Goal: Task Accomplishment & Management: Use online tool/utility

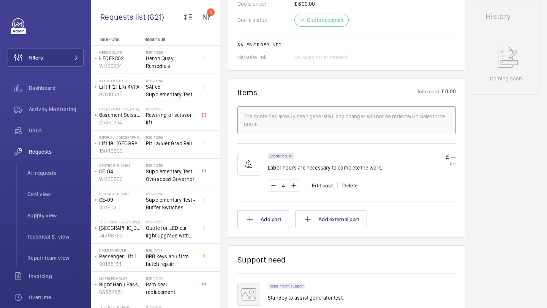
scroll to position [605, 0]
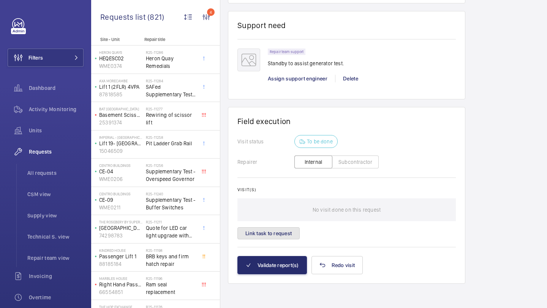
click at [280, 235] on button "Link task to request" at bounding box center [268, 233] width 62 height 12
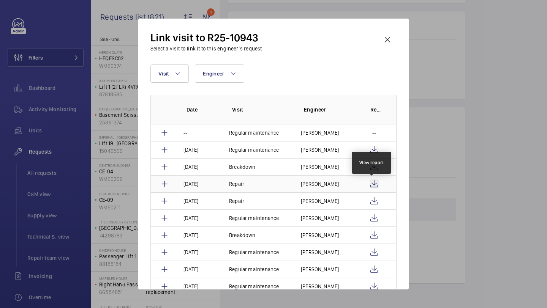
click at [372, 183] on wm-front-icon-button at bounding box center [373, 184] width 9 height 9
click at [391, 39] on wm-front-icon-button at bounding box center [387, 40] width 18 height 18
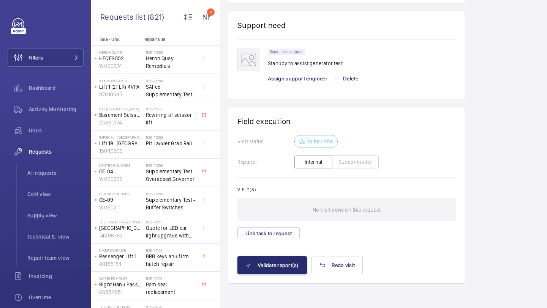
scroll to position [247, 0]
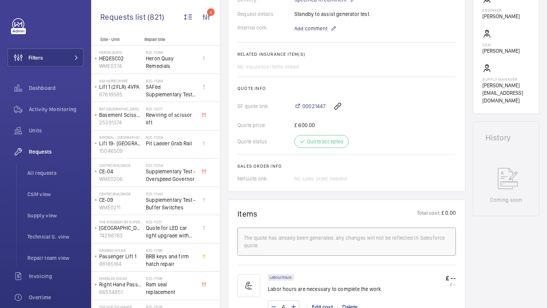
click at [312, 90] on h2 "Quote info" at bounding box center [346, 88] width 218 height 5
click at [312, 111] on div "00021447" at bounding box center [374, 106] width 161 height 18
click at [312, 102] on div "00021447" at bounding box center [374, 106] width 161 height 18
click at [312, 112] on div "00021447" at bounding box center [374, 106] width 161 height 18
click at [312, 106] on span "00021447" at bounding box center [313, 106] width 23 height 8
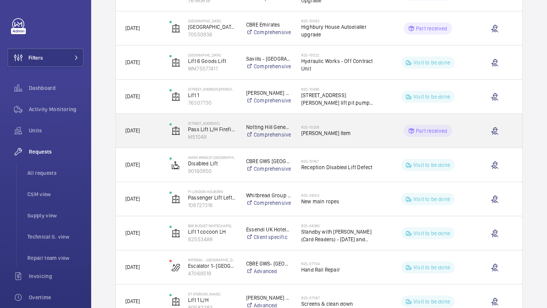
scroll to position [276, 0]
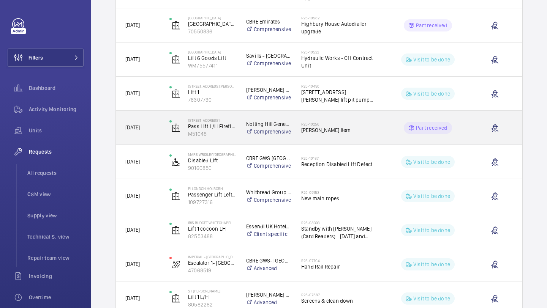
click at [325, 127] on span "[PERSON_NAME] Item" at bounding box center [340, 130] width 78 height 8
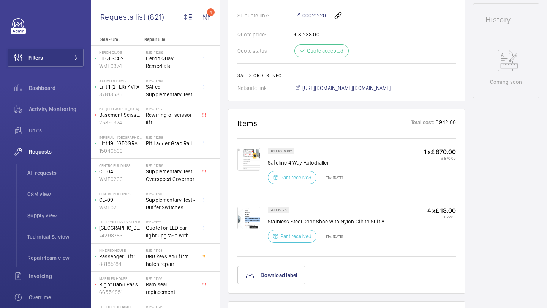
scroll to position [339, 0]
click at [244, 213] on img at bounding box center [248, 217] width 23 height 23
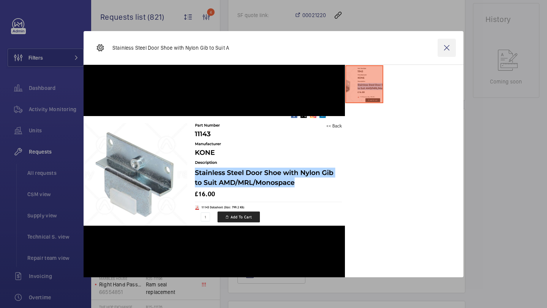
click at [444, 47] on wm-front-icon-button at bounding box center [446, 48] width 18 height 18
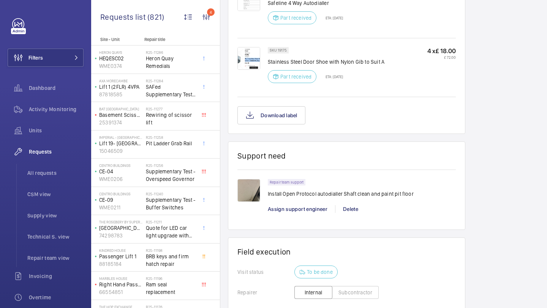
scroll to position [523, 0]
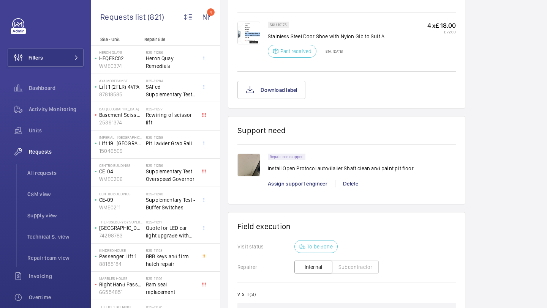
click at [252, 167] on img at bounding box center [248, 165] width 23 height 23
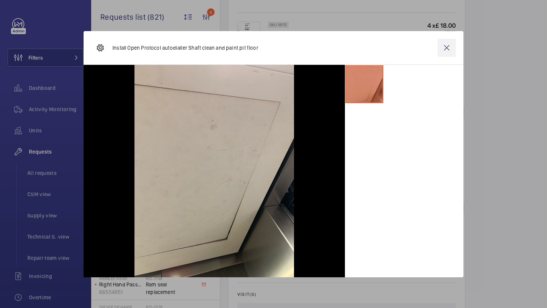
click at [444, 51] on wm-front-icon-button at bounding box center [446, 48] width 18 height 18
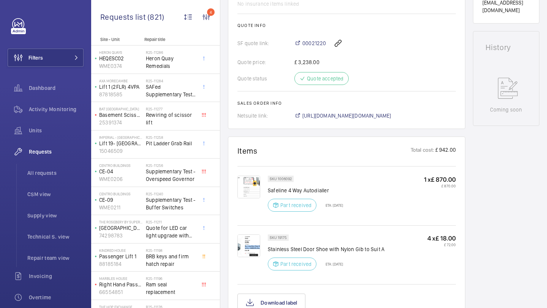
scroll to position [252, 0]
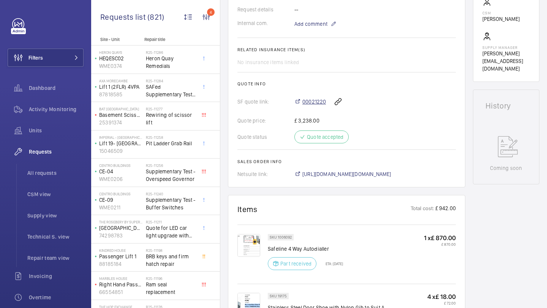
click at [310, 106] on span "00021220" at bounding box center [314, 102] width 24 height 8
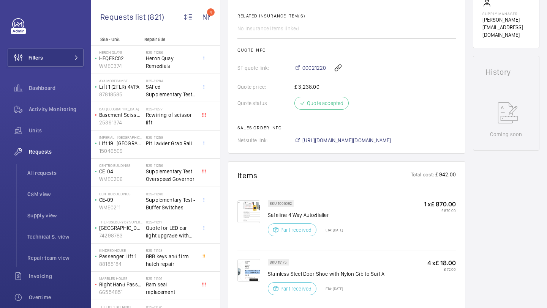
scroll to position [375, 0]
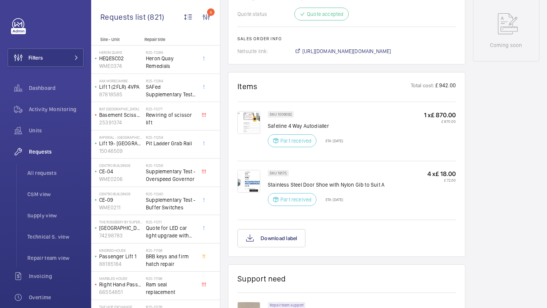
click at [249, 178] on img at bounding box center [248, 181] width 23 height 23
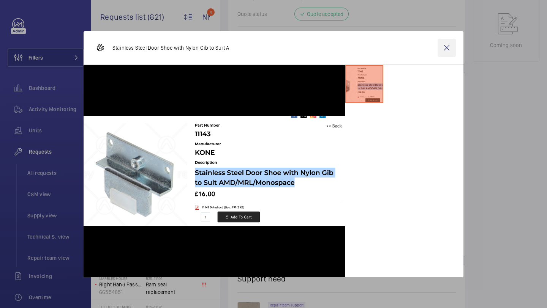
click at [443, 39] on wm-front-icon-button at bounding box center [446, 48] width 18 height 18
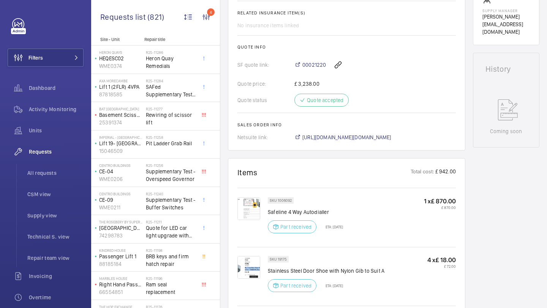
scroll to position [267, 0]
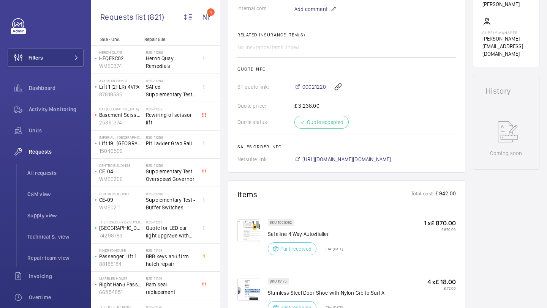
click at [315, 83] on div "00021220" at bounding box center [374, 87] width 161 height 18
click at [314, 85] on span "00021220" at bounding box center [314, 87] width 24 height 8
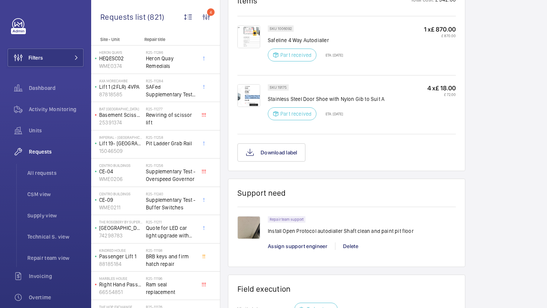
scroll to position [526, 0]
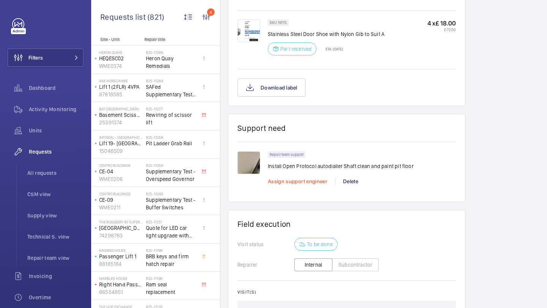
click at [284, 181] on span "Assign support engineer" at bounding box center [298, 181] width 60 height 6
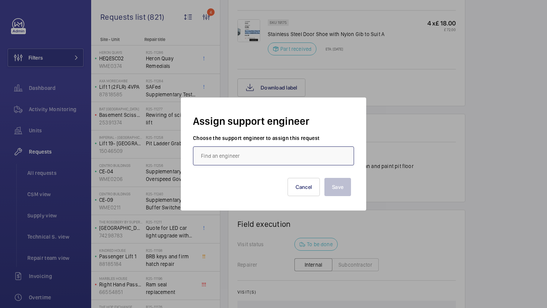
click at [276, 155] on input "text" at bounding box center [273, 156] width 161 height 19
click at [266, 175] on mat-option "[PERSON_NAME]" at bounding box center [273, 179] width 160 height 18
type input "[PERSON_NAME]"
click at [346, 188] on button "Save" at bounding box center [337, 187] width 27 height 18
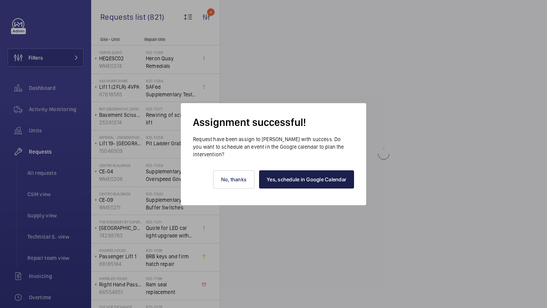
click at [291, 172] on link "Yes, schedule in Google Calendar" at bounding box center [306, 179] width 95 height 18
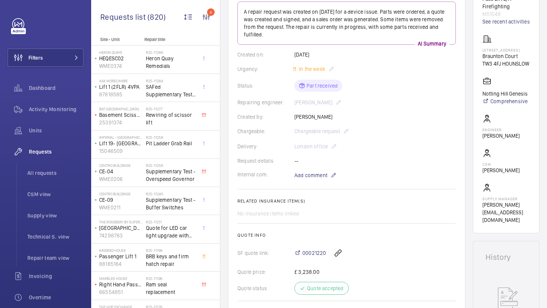
scroll to position [109, 0]
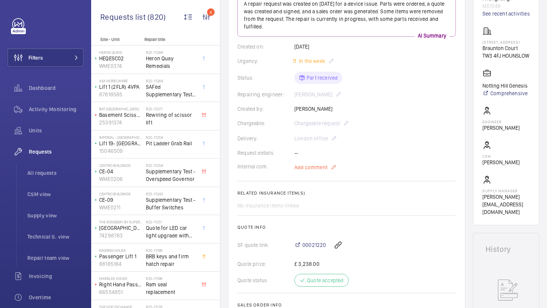
click at [306, 171] on span "Add comment" at bounding box center [310, 168] width 33 height 8
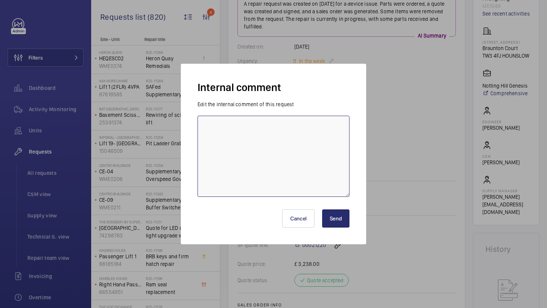
click at [308, 163] on textarea at bounding box center [273, 156] width 152 height 81
click at [218, 126] on textarea "JF lift booked for" at bounding box center [273, 156] width 152 height 81
click at [261, 129] on textarea "JF lifts booked for" at bounding box center [273, 156] width 152 height 81
type textarea "JF lifts booked for 25/[DATE] KB"
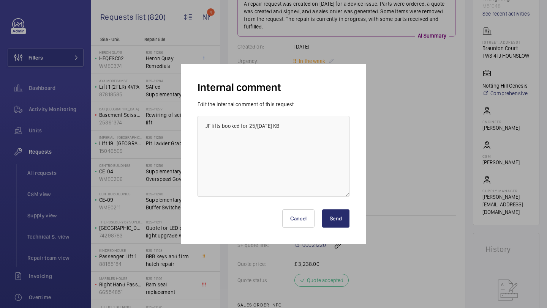
click at [333, 223] on button "Send" at bounding box center [335, 219] width 27 height 18
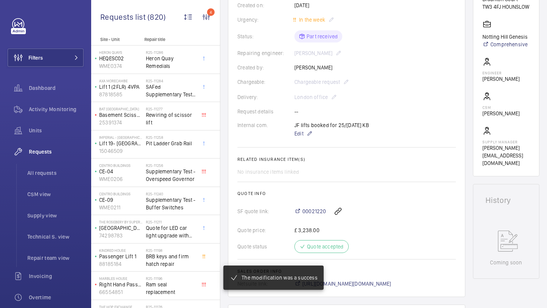
scroll to position [213, 0]
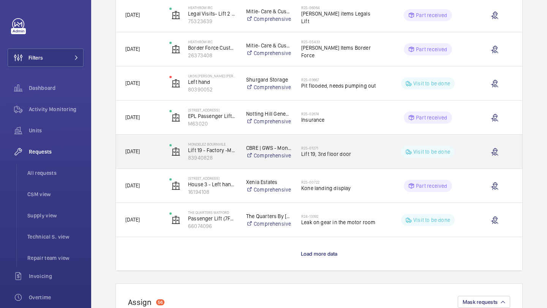
scroll to position [604, 0]
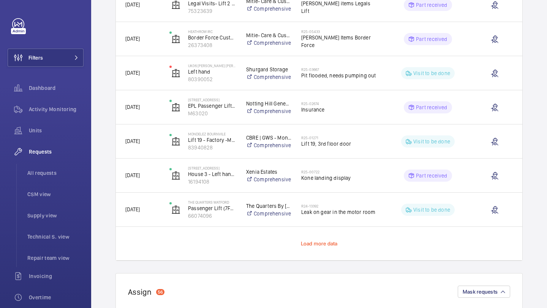
click at [323, 244] on span "Load more data" at bounding box center [319, 244] width 37 height 6
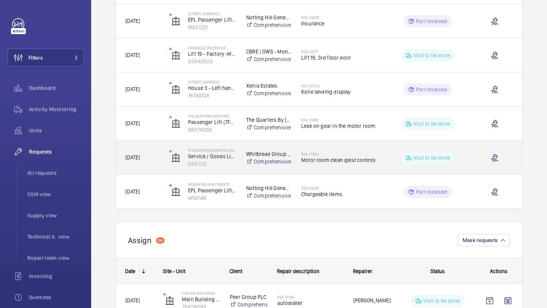
scroll to position [690, 0]
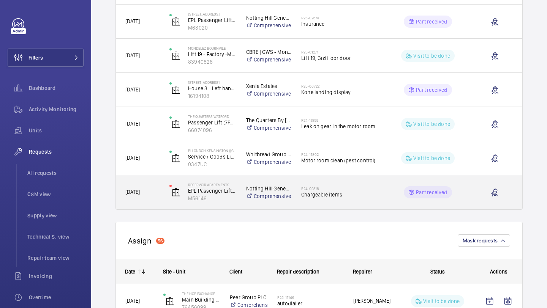
click at [325, 197] on span "Chargeable items" at bounding box center [340, 195] width 78 height 8
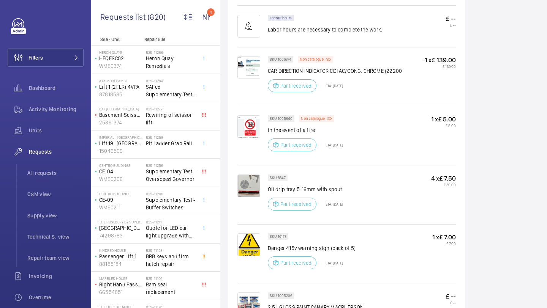
scroll to position [818, 0]
click at [245, 56] on img at bounding box center [248, 67] width 23 height 23
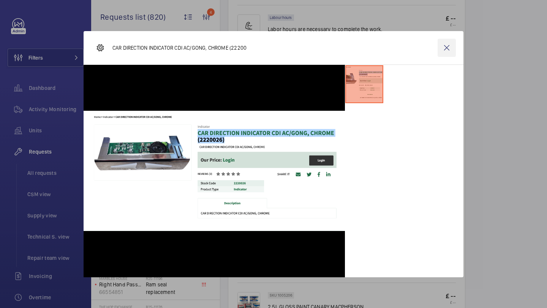
click at [449, 47] on wm-front-icon-button at bounding box center [446, 48] width 18 height 18
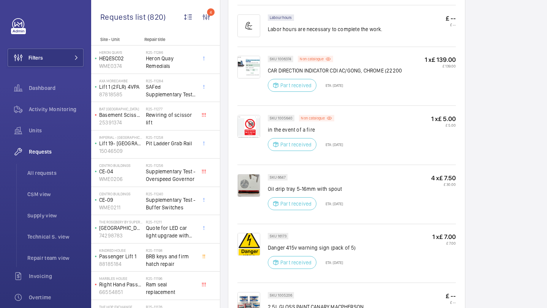
click at [343, 83] on p "ETA: [DATE]" at bounding box center [332, 85] width 22 height 5
click at [367, 69] on div "SKU 1006374 Non catalogue CAR DIRECTION INDICATOR CDI AC/GONG, CHROME (22200 Pa…" at bounding box center [335, 76] width 134 height 41
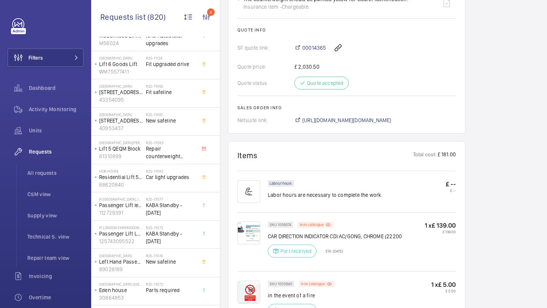
scroll to position [331, 0]
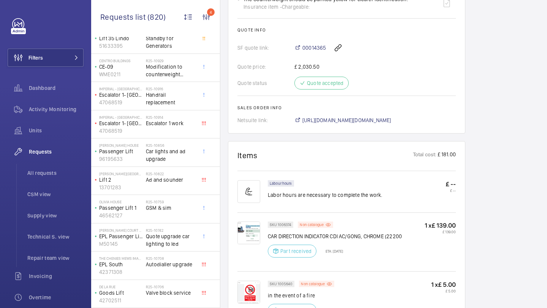
scroll to position [896, 0]
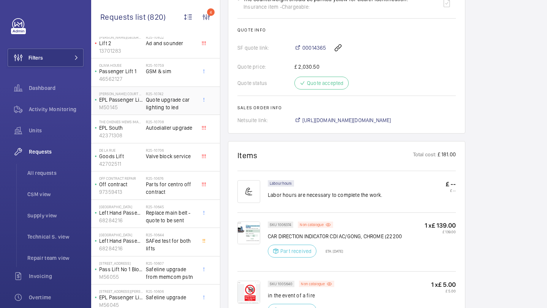
scroll to position [1069, 0]
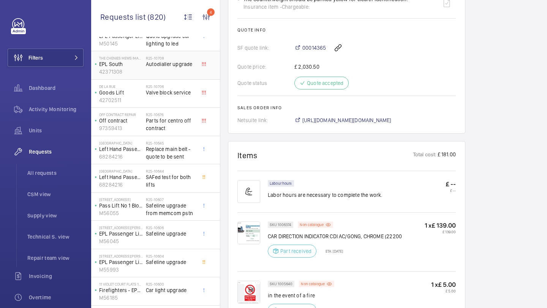
click at [179, 69] on div "R25-10708 Autodialler upgrade" at bounding box center [171, 67] width 50 height 22
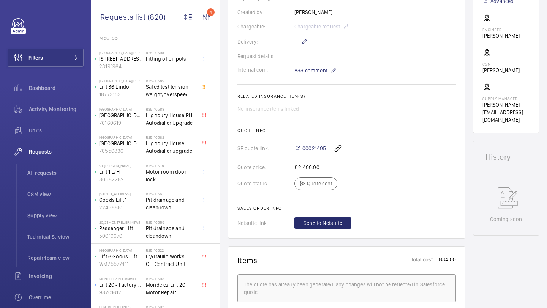
scroll to position [1343, 0]
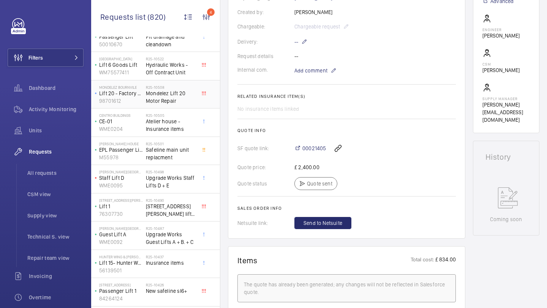
scroll to position [1521, 0]
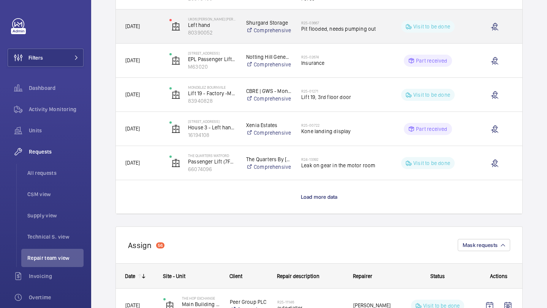
scroll to position [649, 0]
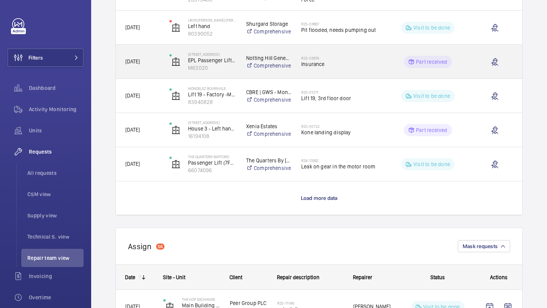
click at [325, 61] on span "Insurance" at bounding box center [340, 64] width 78 height 8
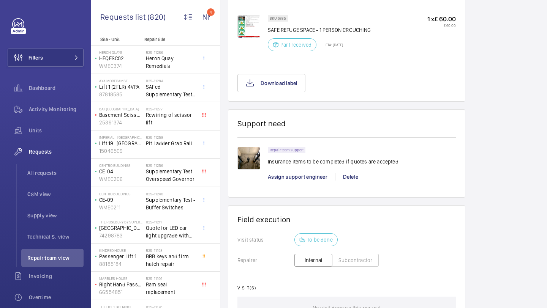
scroll to position [698, 0]
click at [253, 159] on img at bounding box center [248, 158] width 23 height 23
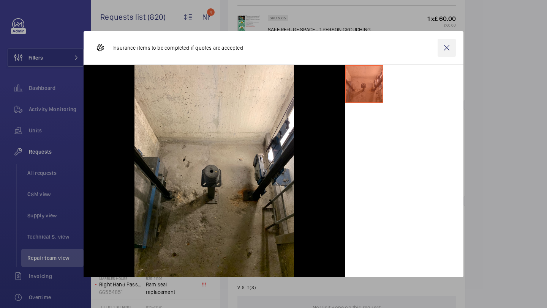
click at [446, 43] on wm-front-icon-button at bounding box center [446, 48] width 18 height 18
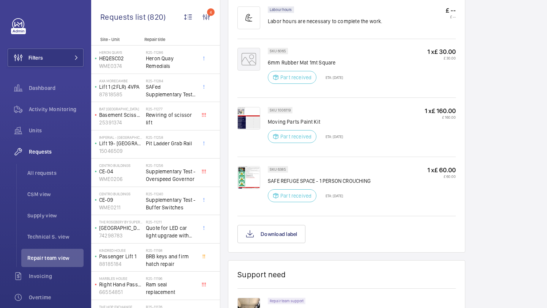
scroll to position [558, 0]
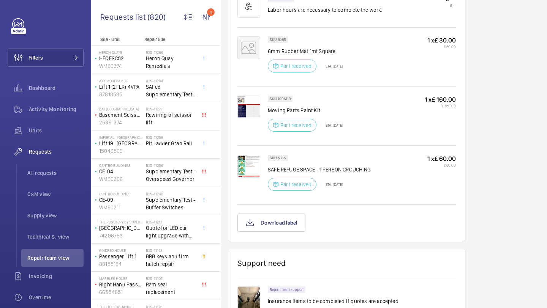
click at [242, 114] on img at bounding box center [248, 107] width 23 height 23
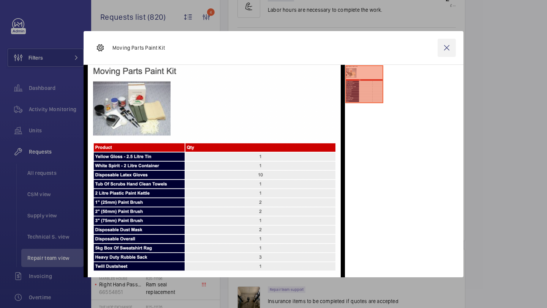
click at [448, 47] on wm-front-icon-button at bounding box center [446, 48] width 18 height 18
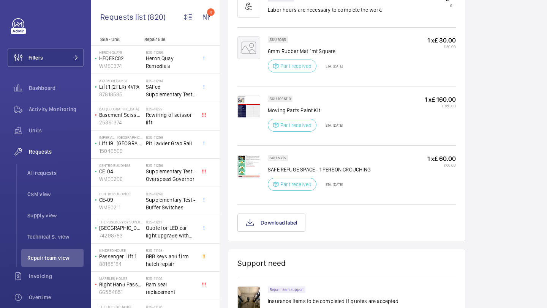
scroll to position [306, 0]
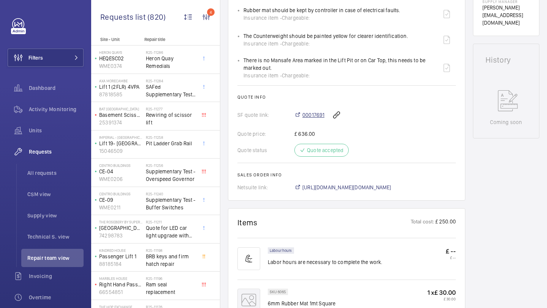
click at [307, 119] on span "00017691" at bounding box center [313, 115] width 22 height 8
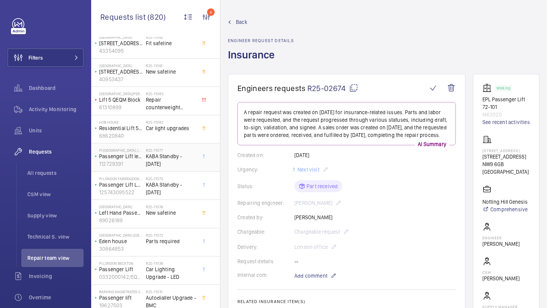
scroll to position [354, 0]
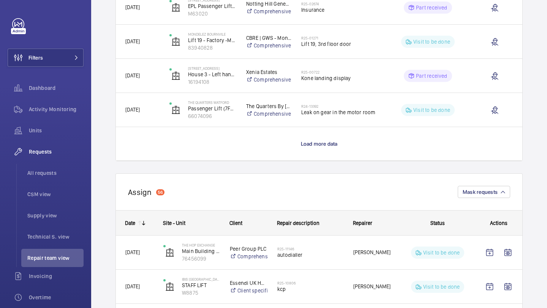
scroll to position [704, 0]
click at [313, 143] on span "Load more data" at bounding box center [319, 143] width 37 height 6
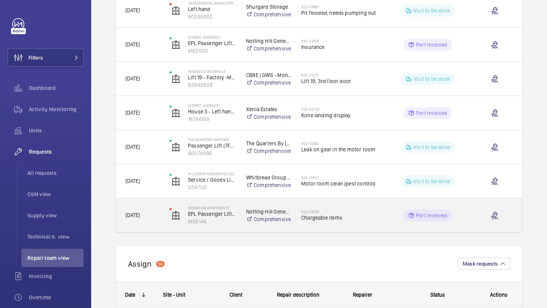
scroll to position [628, 0]
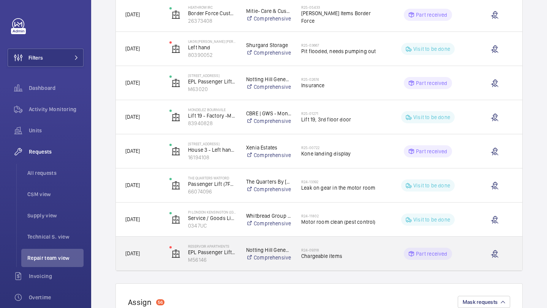
click at [330, 256] on span "Chargeable items" at bounding box center [340, 256] width 78 height 8
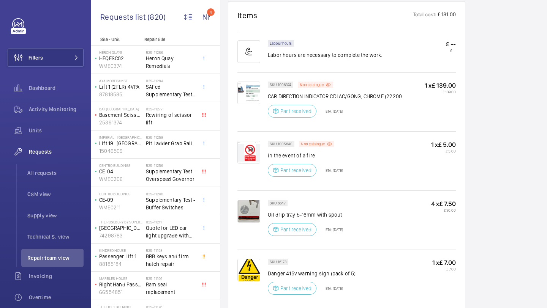
scroll to position [791, 0]
click at [248, 201] on img at bounding box center [248, 212] width 23 height 23
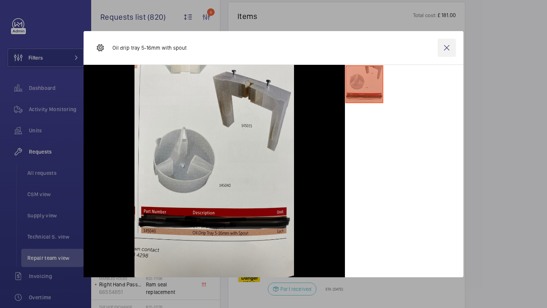
click at [441, 50] on wm-front-icon-button at bounding box center [446, 48] width 18 height 18
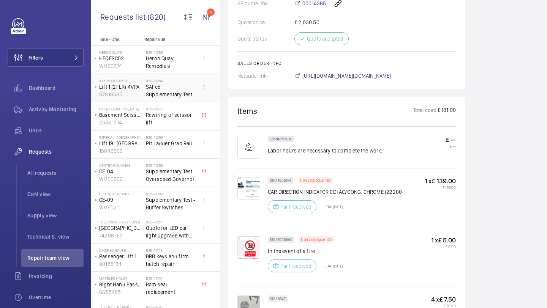
scroll to position [701, 0]
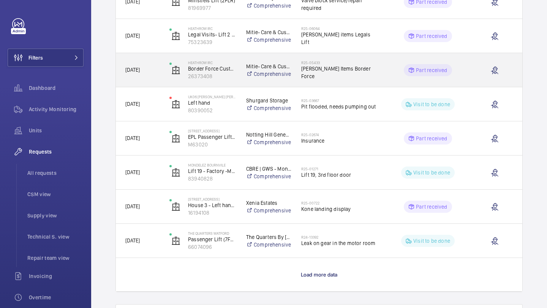
scroll to position [579, 0]
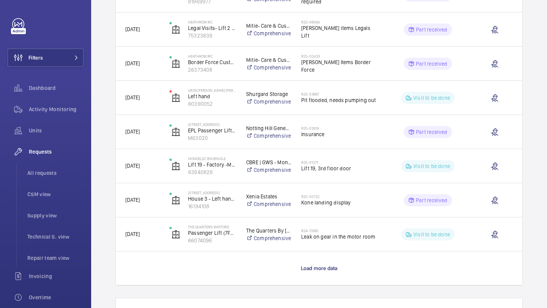
click at [320, 277] on wm-front-load-more-cell "Load more data" at bounding box center [319, 268] width 406 height 33
click at [320, 270] on span "Load more data" at bounding box center [319, 268] width 37 height 6
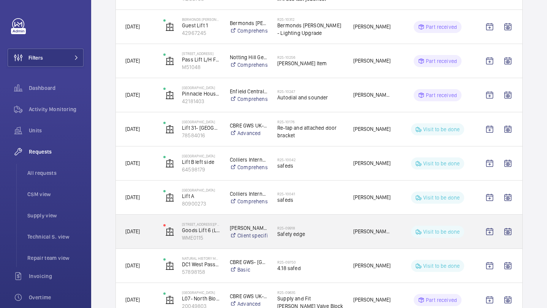
scroll to position [1182, 0]
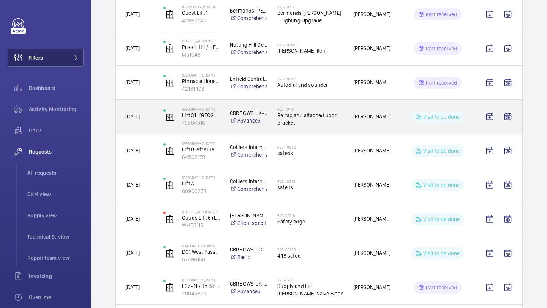
click at [78, 55] on mat-icon at bounding box center [76, 57] width 5 height 5
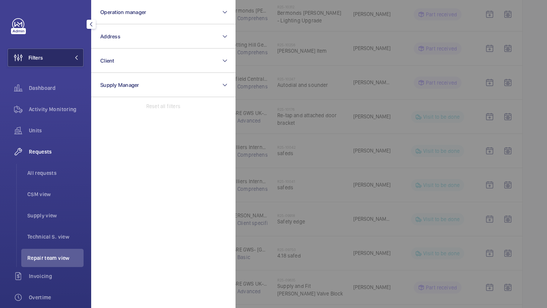
click at [78, 55] on mat-icon at bounding box center [76, 57] width 5 height 5
click at [78, 55] on span at bounding box center [73, 57] width 9 height 5
click at [78, 55] on mat-icon at bounding box center [76, 57] width 5 height 5
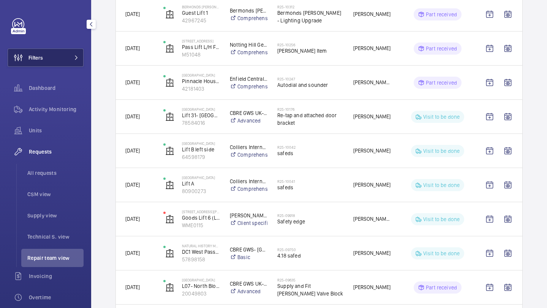
click at [78, 55] on mat-icon at bounding box center [76, 57] width 5 height 5
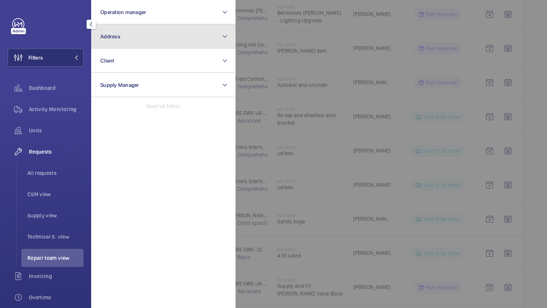
click at [145, 38] on button "Address" at bounding box center [163, 36] width 144 height 24
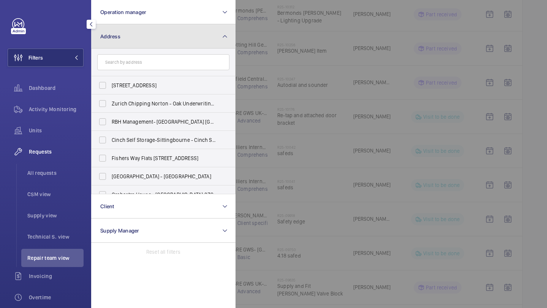
click at [145, 38] on button "Address" at bounding box center [163, 36] width 144 height 24
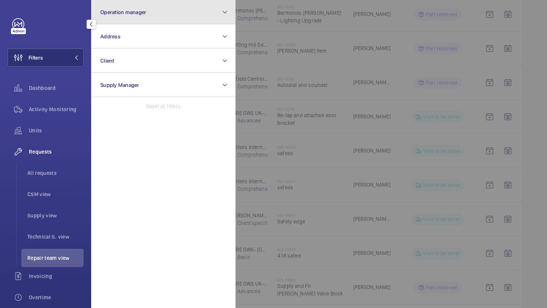
click at [151, 21] on button "Operation manager" at bounding box center [163, 12] width 144 height 24
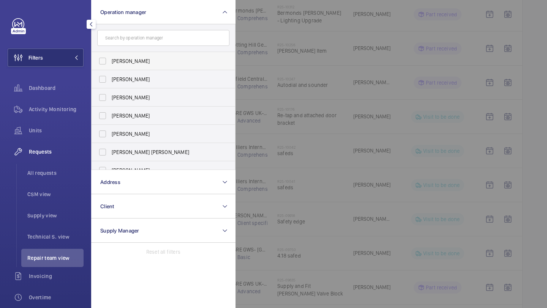
click at [143, 57] on label "[PERSON_NAME]" at bounding box center [157, 61] width 132 height 18
click at [110, 57] on input "[PERSON_NAME]" at bounding box center [102, 61] width 15 height 15
checkbox input "true"
click at [273, 69] on div at bounding box center [508, 154] width 547 height 308
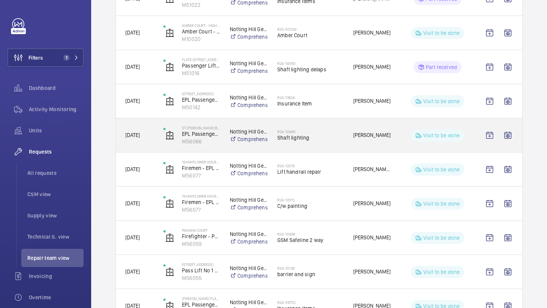
scroll to position [557, 0]
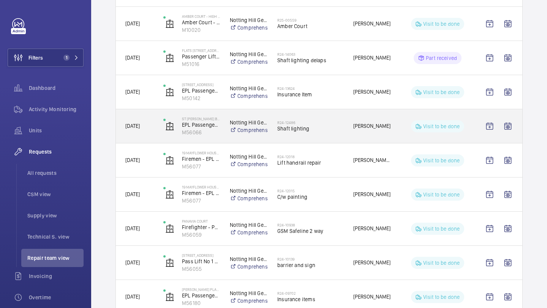
click at [318, 124] on h2 "R24-12486" at bounding box center [310, 122] width 66 height 5
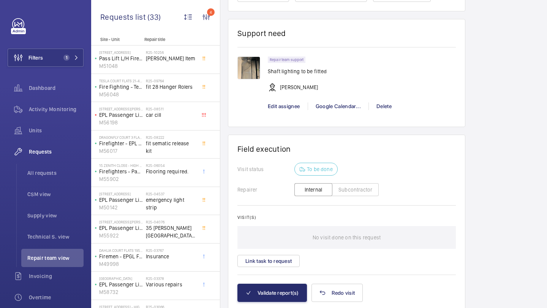
scroll to position [629, 0]
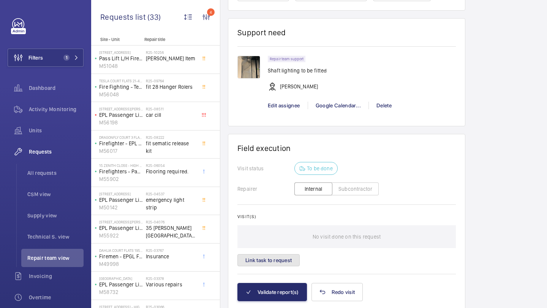
click at [287, 260] on button "Link task to request" at bounding box center [268, 260] width 62 height 12
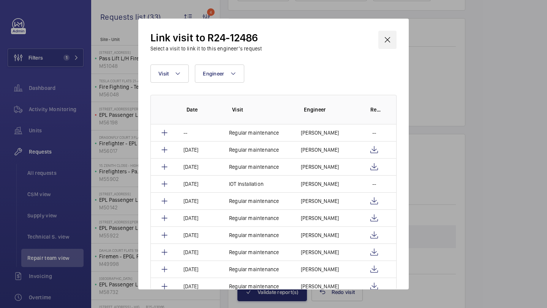
click at [385, 38] on wm-front-icon-button at bounding box center [387, 40] width 18 height 18
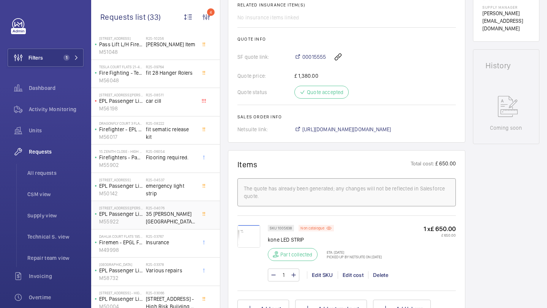
scroll to position [14, 0]
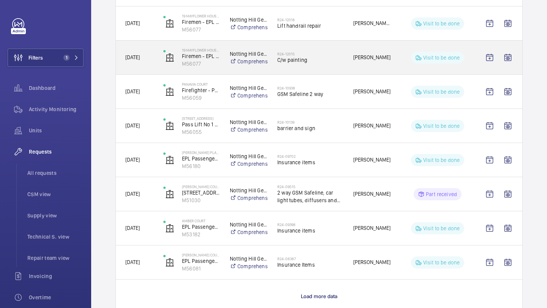
scroll to position [695, 0]
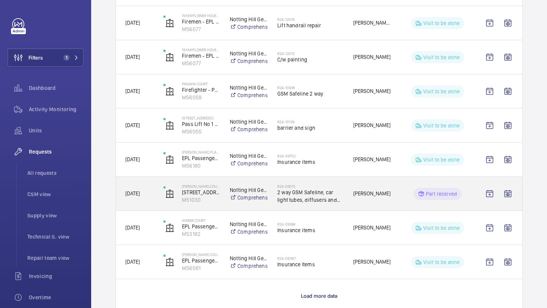
click at [318, 191] on span "2 way GSM Safeline, car light tubes, diffusers and brake release batteries to b…" at bounding box center [310, 196] width 66 height 15
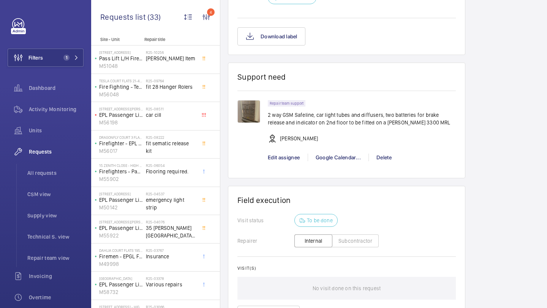
scroll to position [839, 0]
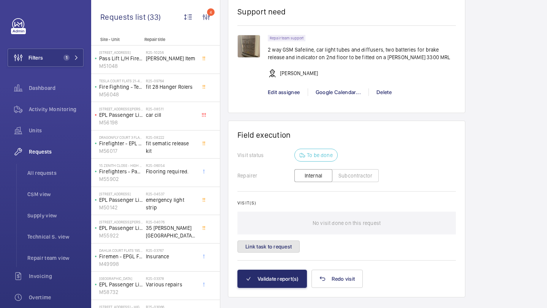
click at [282, 242] on button "Link task to request" at bounding box center [268, 247] width 62 height 12
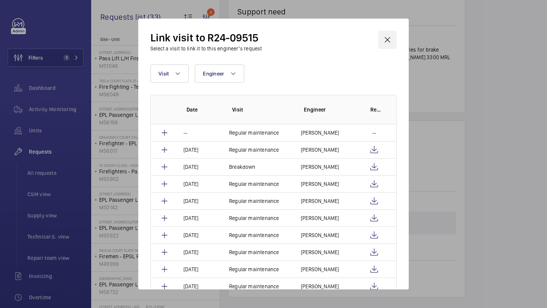
click at [388, 44] on wm-front-icon-button at bounding box center [387, 40] width 18 height 18
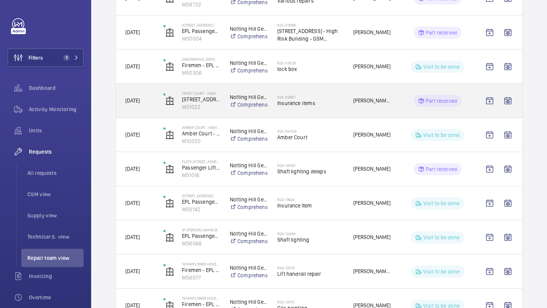
scroll to position [461, 0]
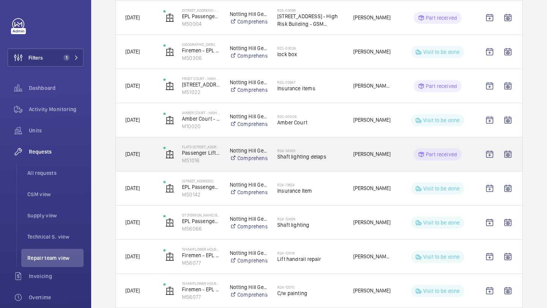
click at [308, 158] on span "Shaft lighting delaps" at bounding box center [310, 157] width 66 height 8
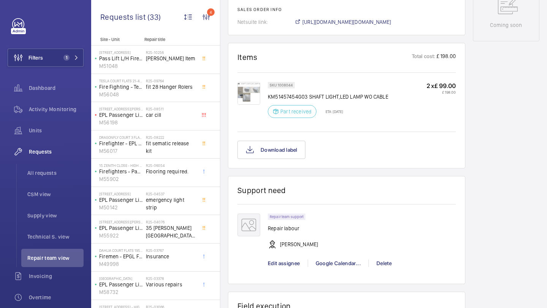
scroll to position [424, 0]
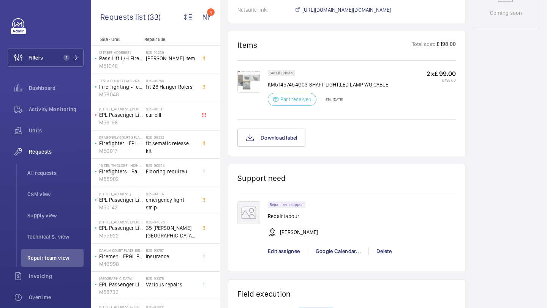
click at [251, 88] on img at bounding box center [248, 81] width 23 height 23
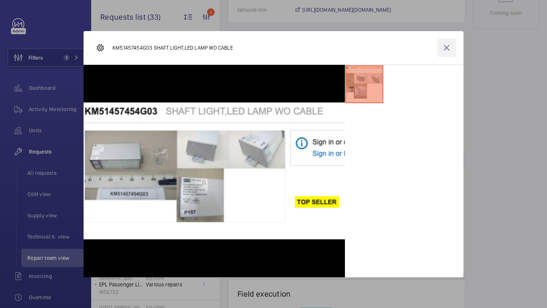
click at [440, 54] on wm-front-icon-button at bounding box center [446, 48] width 18 height 18
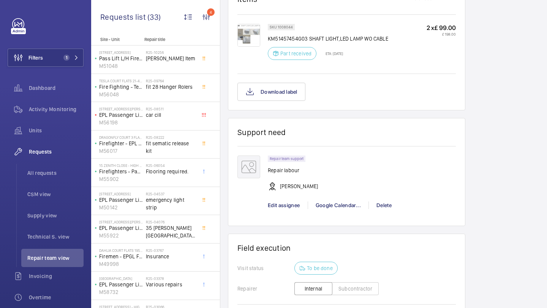
scroll to position [605, 0]
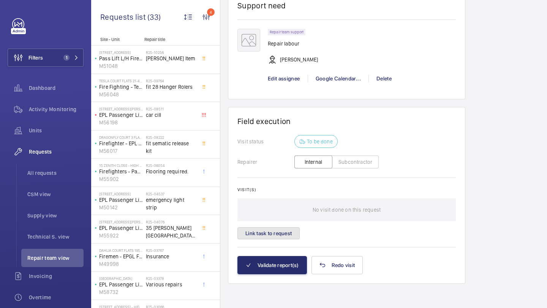
click at [279, 236] on button "Link task to request" at bounding box center [268, 233] width 62 height 12
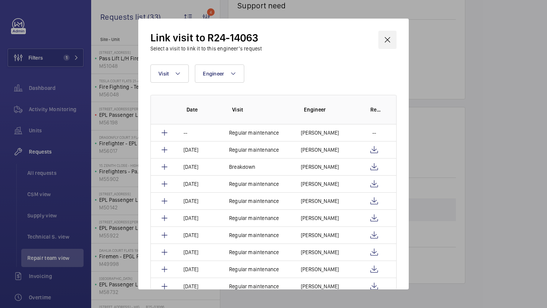
click at [395, 35] on wm-front-icon-button at bounding box center [387, 40] width 18 height 18
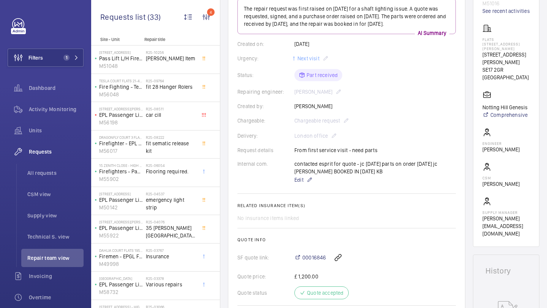
scroll to position [133, 0]
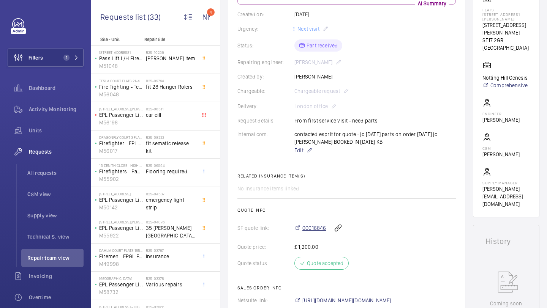
click at [312, 232] on span "00016846" at bounding box center [314, 228] width 24 height 8
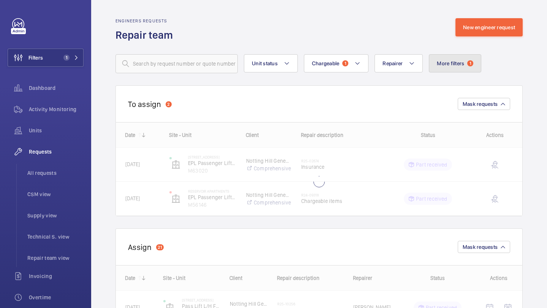
click at [448, 58] on button "More filters 1" at bounding box center [455, 63] width 52 height 18
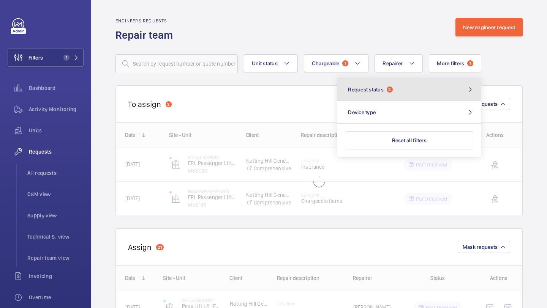
click at [422, 91] on button "Request status 2" at bounding box center [408, 89] width 143 height 23
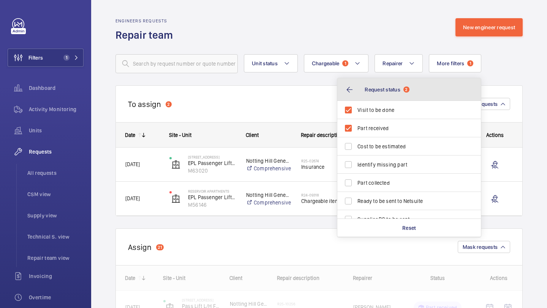
click at [422, 91] on button "Request status 2" at bounding box center [408, 89] width 143 height 23
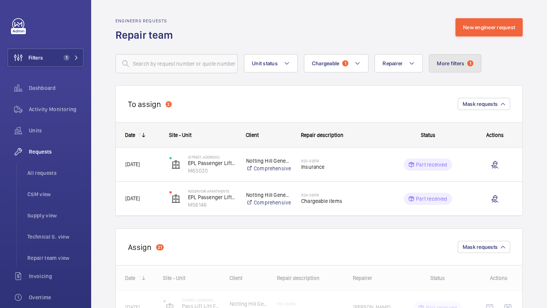
click at [469, 69] on button "More filters 1" at bounding box center [455, 63] width 52 height 18
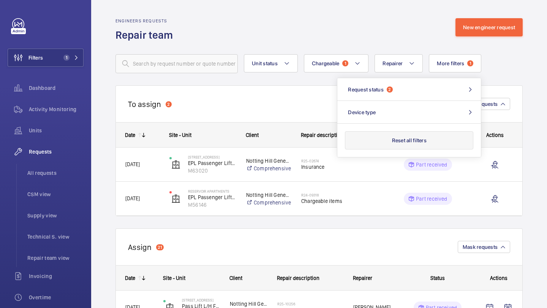
click at [436, 139] on button "Reset all filters" at bounding box center [409, 140] width 128 height 18
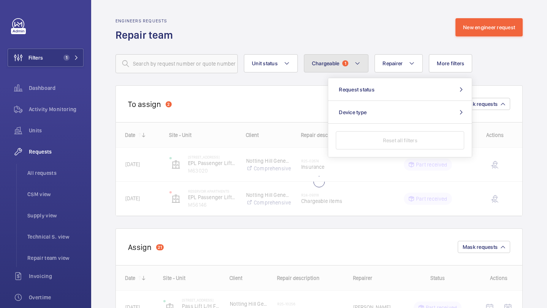
click at [337, 59] on button "Chargeable 1" at bounding box center [336, 63] width 65 height 18
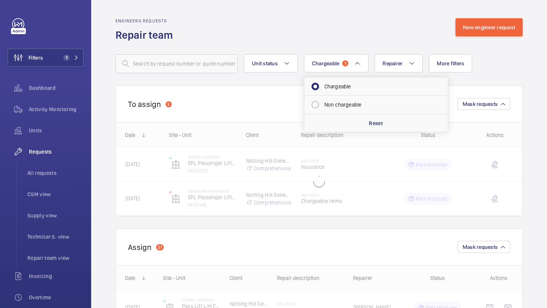
click at [290, 35] on div "Engineers requests Repair team New engineer request" at bounding box center [318, 30] width 407 height 24
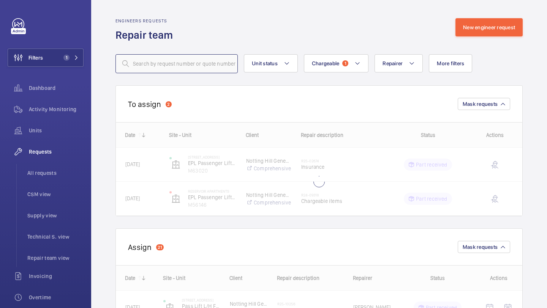
click at [188, 68] on input "text" at bounding box center [176, 63] width 122 height 19
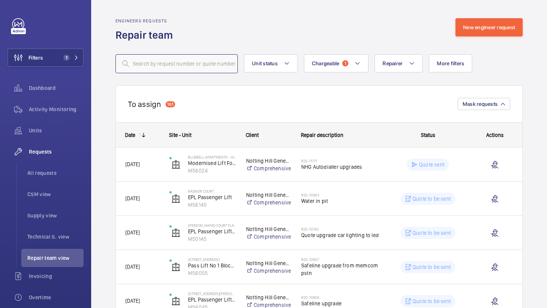
click at [145, 63] on input "text" at bounding box center [176, 63] width 122 height 19
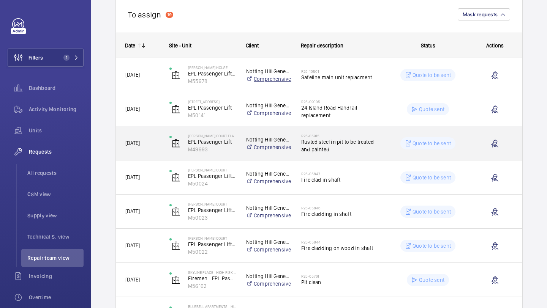
scroll to position [92, 0]
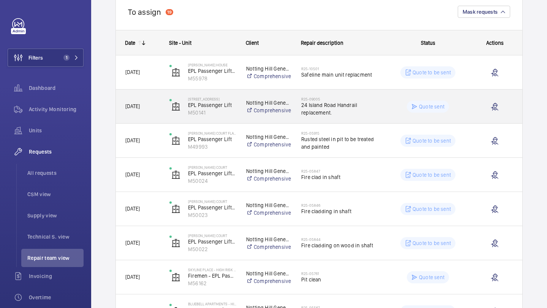
type input "05913"
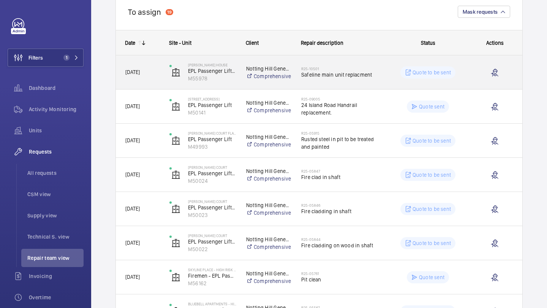
click at [332, 75] on span "Safeline main unit replacment" at bounding box center [340, 75] width 78 height 8
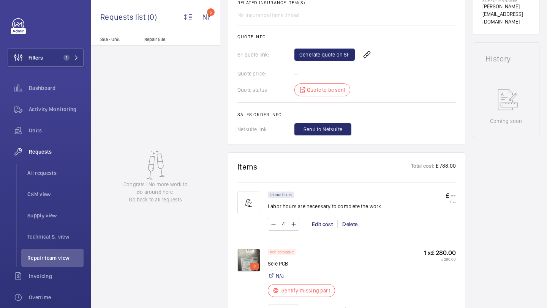
scroll to position [329, 0]
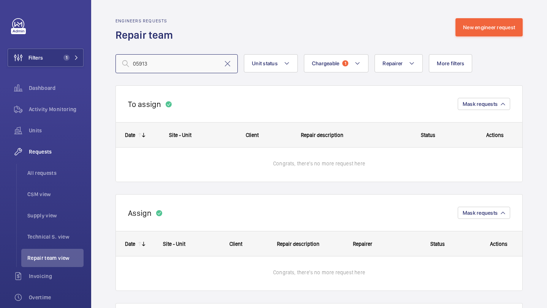
click at [168, 66] on input "05913" at bounding box center [176, 63] width 122 height 19
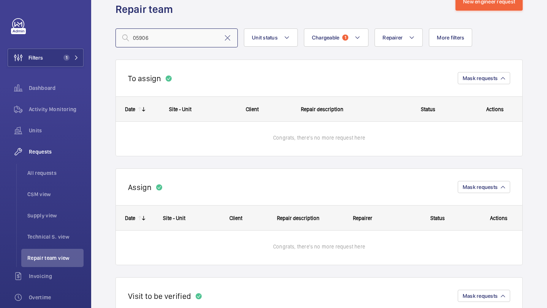
scroll to position [25, 0]
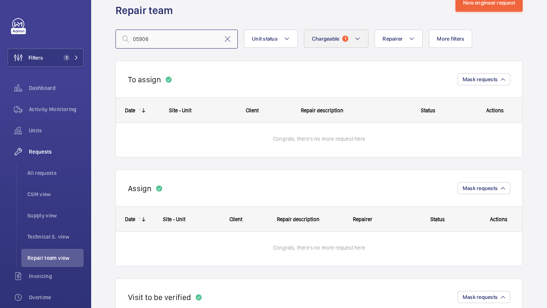
type input "05906"
click at [344, 30] on button "Chargeable 1" at bounding box center [336, 39] width 65 height 18
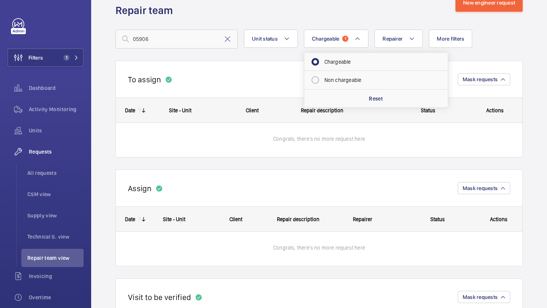
click at [331, 52] on wm-front-repair-requests-business-view "Engineers requests Repair team New engineer request 05906 Unit status Chargeabl…" at bounding box center [318, 185] width 407 height 382
click at [330, 58] on wm-front-repair-requests-business-view "Engineers requests Repair team New engineer request 05906 Unit status Chargeabl…" at bounding box center [318, 185] width 407 height 382
click at [338, 26] on wm-front-routed-filters "05906 Unit status Chargeable 1 Repairer More filters Request status Device type…" at bounding box center [318, 32] width 407 height 31
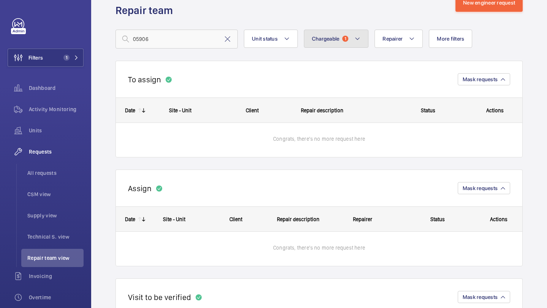
click at [337, 39] on span "Chargeable" at bounding box center [326, 39] width 28 height 6
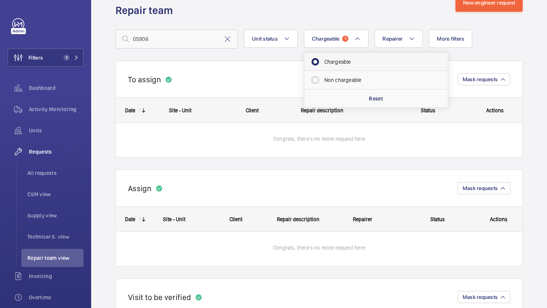
click at [326, 64] on mat-radio-button "Chargeable" at bounding box center [375, 61] width 137 height 15
radio input "false"
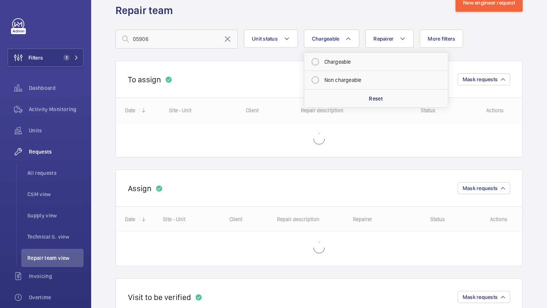
click at [513, 49] on div "05906 Unit status Chargeable Chargeable Non chargeable Reset Repairer More filt…" at bounding box center [318, 39] width 407 height 19
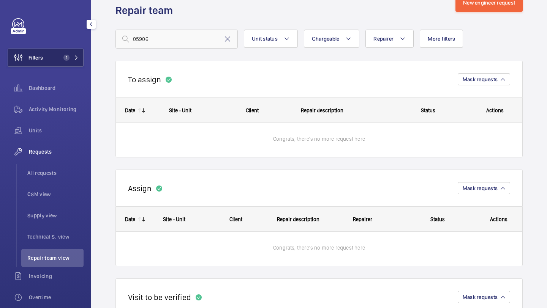
click at [72, 64] on button "Filters 1" at bounding box center [46, 58] width 76 height 18
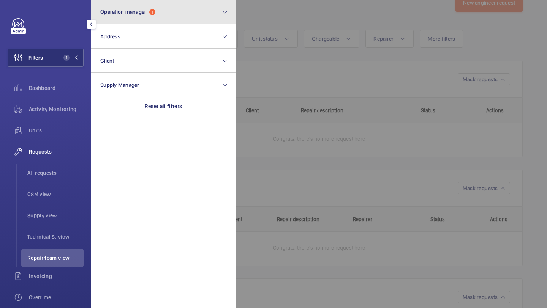
click at [129, 20] on button "Operation manager 1" at bounding box center [163, 12] width 144 height 24
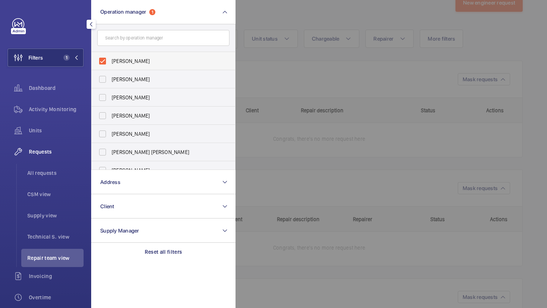
click at [128, 64] on span "[PERSON_NAME]" at bounding box center [164, 61] width 104 height 8
click at [110, 64] on input "[PERSON_NAME]" at bounding box center [102, 61] width 15 height 15
checkbox input "false"
click at [305, 63] on div at bounding box center [508, 154] width 547 height 308
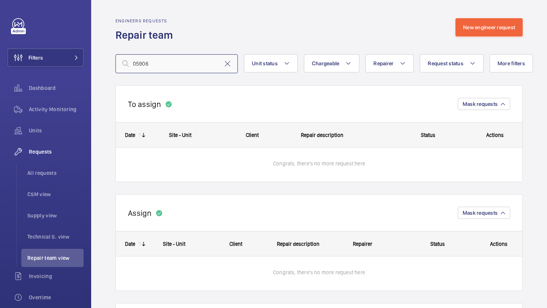
click at [161, 64] on input "05906" at bounding box center [176, 63] width 122 height 19
click at [161, 65] on input "05906" at bounding box center [176, 63] width 122 height 19
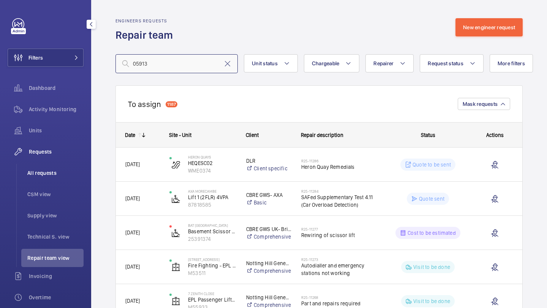
type input "05913"
click at [71, 177] on li "All requests" at bounding box center [52, 173] width 62 height 18
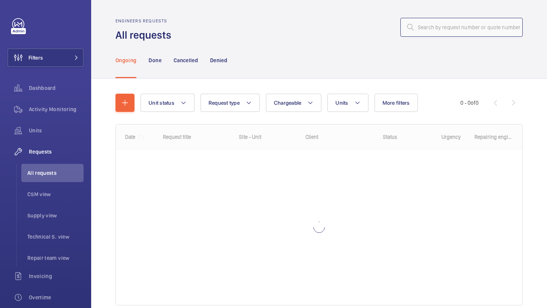
click at [446, 35] on input "text" at bounding box center [461, 27] width 122 height 19
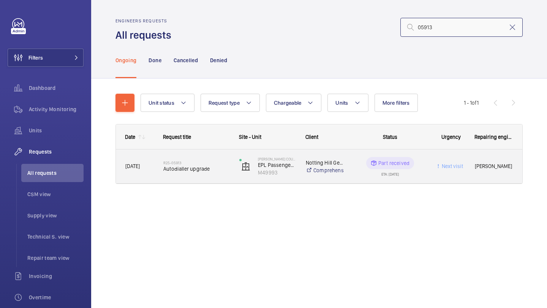
type input "05913"
click at [217, 167] on span "Autodialler upgrade" at bounding box center [196, 169] width 66 height 8
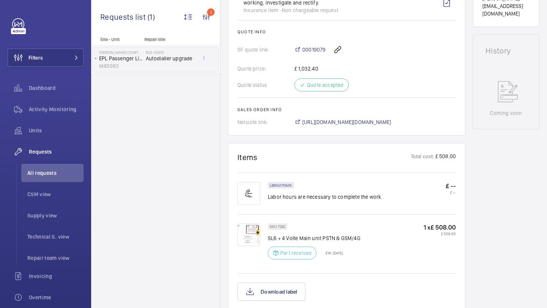
scroll to position [314, 0]
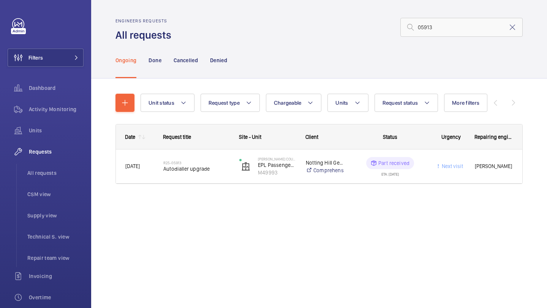
click at [451, 13] on wm-front-admin-header "Engineers requests All requests 05913" at bounding box center [318, 21] width 455 height 42
click at [448, 26] on input "05913" at bounding box center [461, 27] width 122 height 19
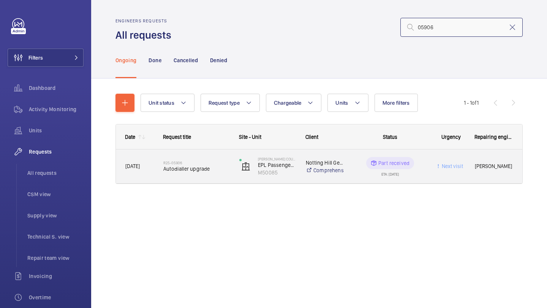
type input "05906"
click at [221, 164] on h2 "R25-05906" at bounding box center [196, 163] width 66 height 5
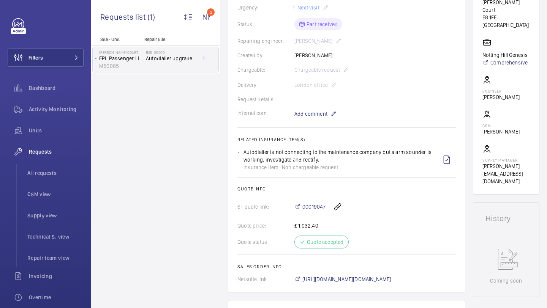
scroll to position [156, 0]
